Goal: Information Seeking & Learning: Learn about a topic

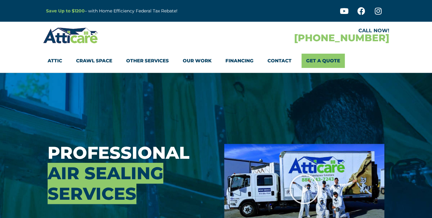
click at [14, 39] on section "CALL NOW! 1-888-743-7243 Attic Attic Cleaning Rodent Proofing Air Sealing Insul…" at bounding box center [216, 47] width 432 height 51
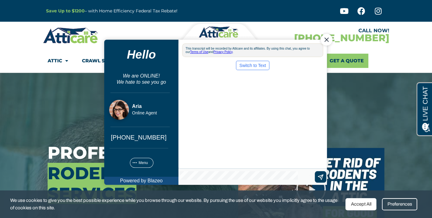
click at [76, 97] on div "Professional Rodent Proofing Services Schedule Your Free Estimate" at bounding box center [138, 189] width 191 height 232
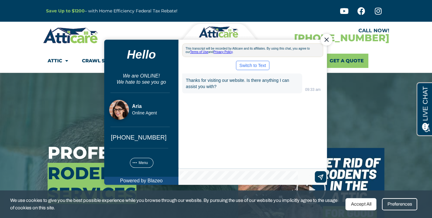
click at [324, 38] on div "Close Chat" at bounding box center [327, 39] width 12 height 12
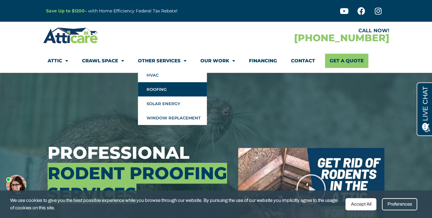
click at [160, 91] on link "Roofing" at bounding box center [172, 89] width 69 height 14
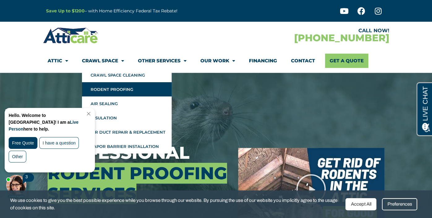
click at [93, 116] on div "Hello. Welcome to [GEOGRAPHIC_DATA]! I am a Live Person here to help. Free Quot…" at bounding box center [51, 140] width 84 height 56
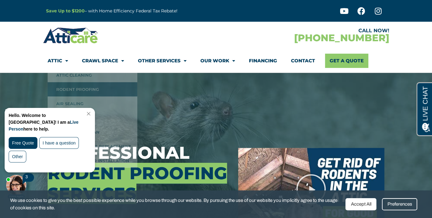
click at [92, 115] on link "Close Chat" at bounding box center [88, 113] width 8 height 5
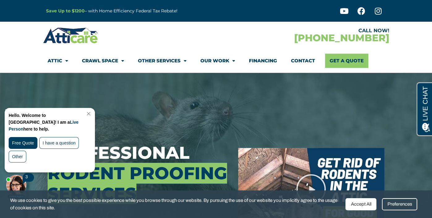
click at [92, 113] on link "Close Chat" at bounding box center [88, 113] width 8 height 5
